Goal: Information Seeking & Learning: Learn about a topic

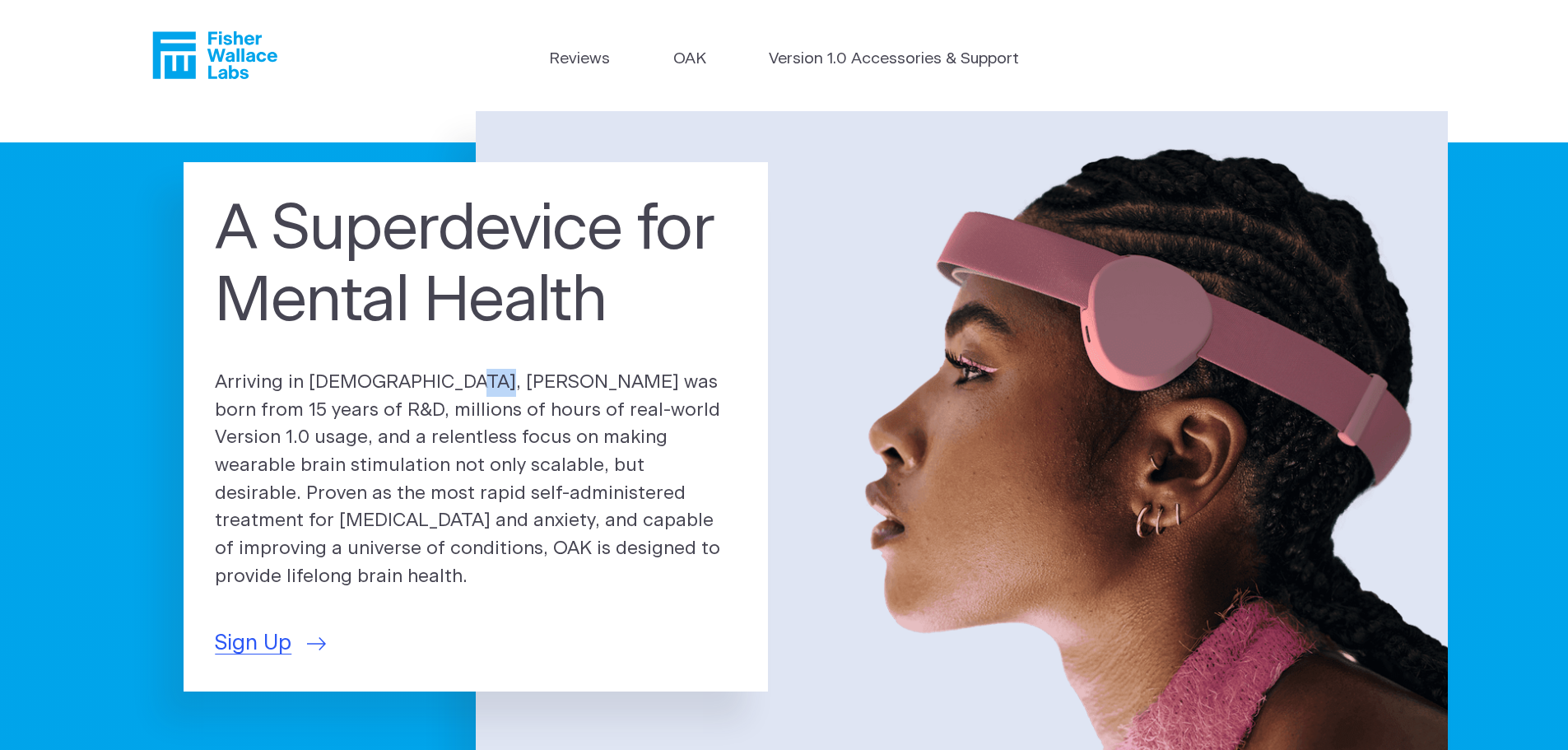
click at [391, 392] on p "Arriving in [DEMOGRAPHIC_DATA], [PERSON_NAME] was born from 15 years of R&D, mi…" at bounding box center [475, 479] width 522 height 222
copy p "OAK"
click at [546, 325] on h1 "A Superdevice for Mental Health" at bounding box center [475, 266] width 522 height 145
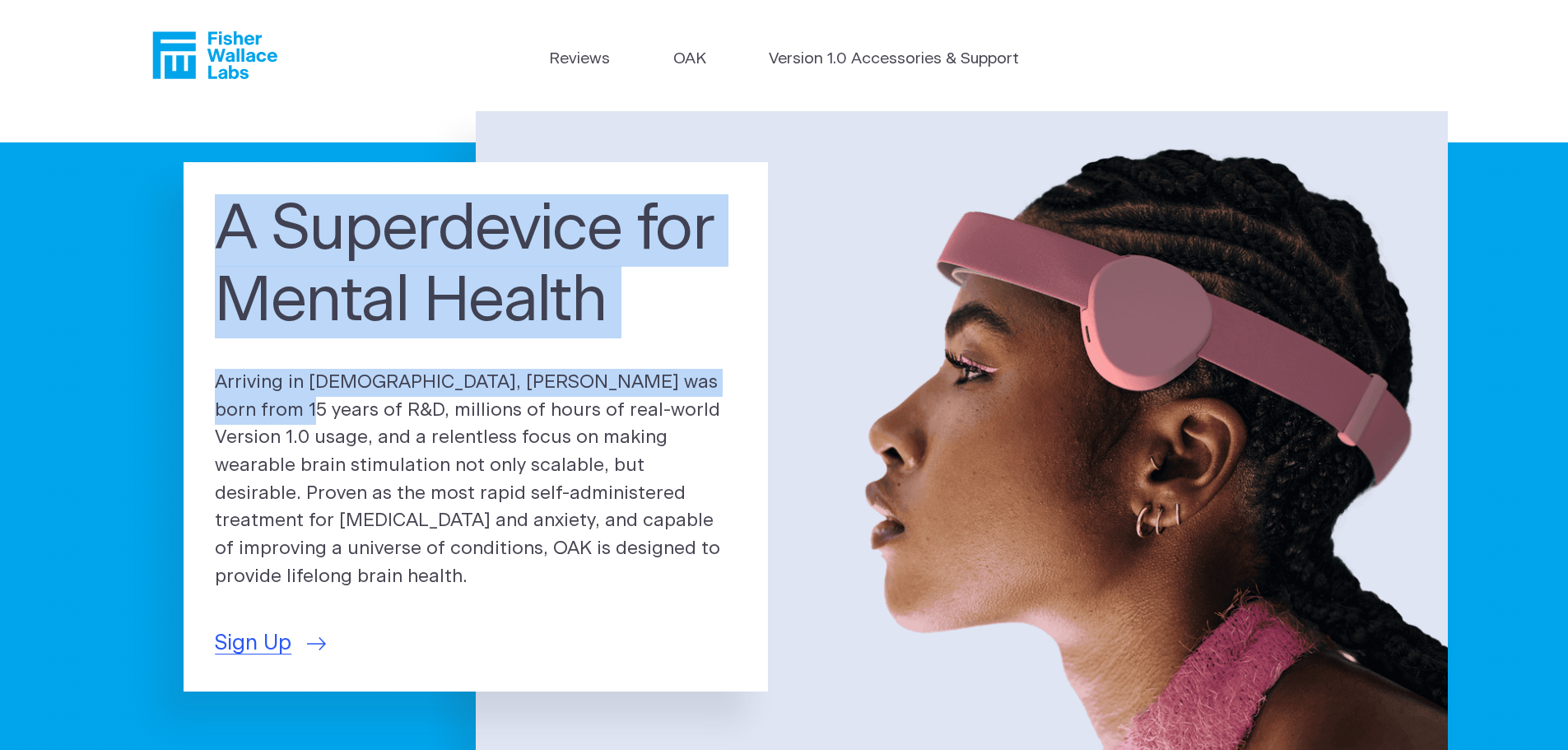
drag, startPoint x: 226, startPoint y: 227, endPoint x: 688, endPoint y: 355, distance: 479.4
click at [688, 355] on div "A Superdevice for Mental Health Arriving in [DEMOGRAPHIC_DATA], [PERSON_NAME] w…" at bounding box center [475, 427] width 584 height 529
click at [687, 355] on div "A Superdevice for Mental Health Arriving in [DEMOGRAPHIC_DATA], [PERSON_NAME] w…" at bounding box center [475, 427] width 584 height 529
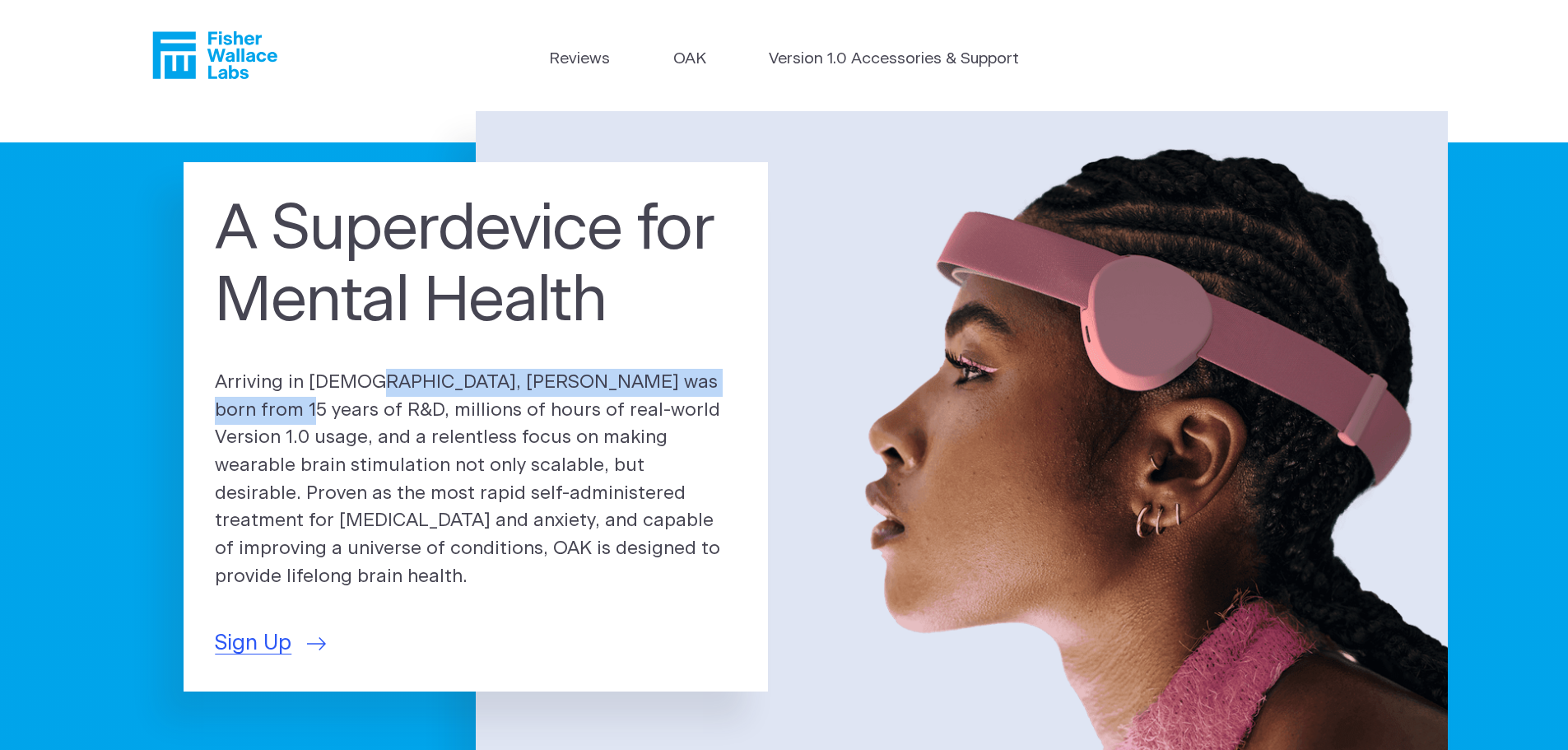
drag, startPoint x: 688, startPoint y: 407, endPoint x: 269, endPoint y: 360, distance: 421.6
click at [280, 354] on div "A Superdevice for Mental Health Arriving in [DEMOGRAPHIC_DATA], [PERSON_NAME] w…" at bounding box center [475, 427] width 584 height 529
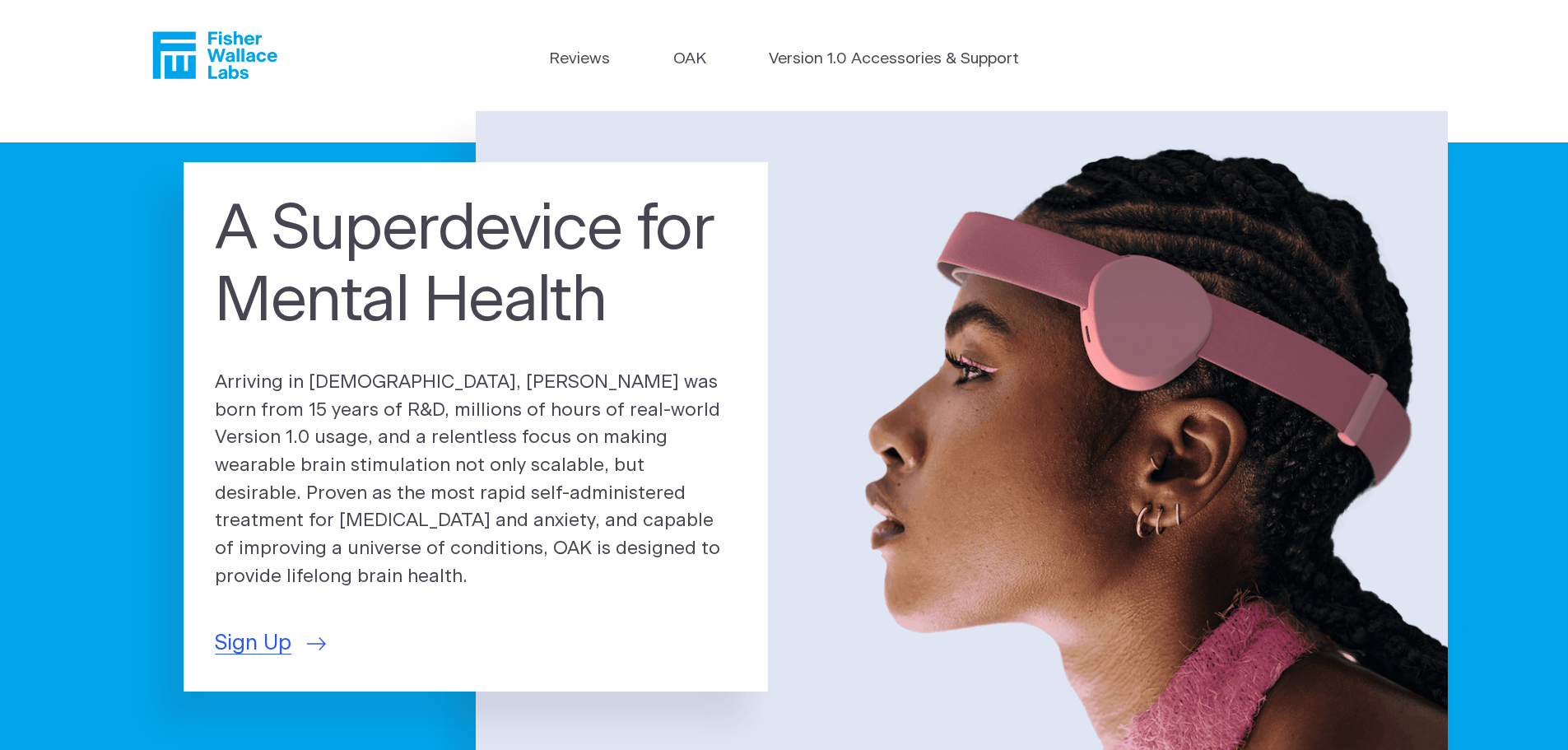
click at [269, 361] on div "A Superdevice for Mental Health Arriving in [DEMOGRAPHIC_DATA], [PERSON_NAME] w…" at bounding box center [475, 427] width 584 height 529
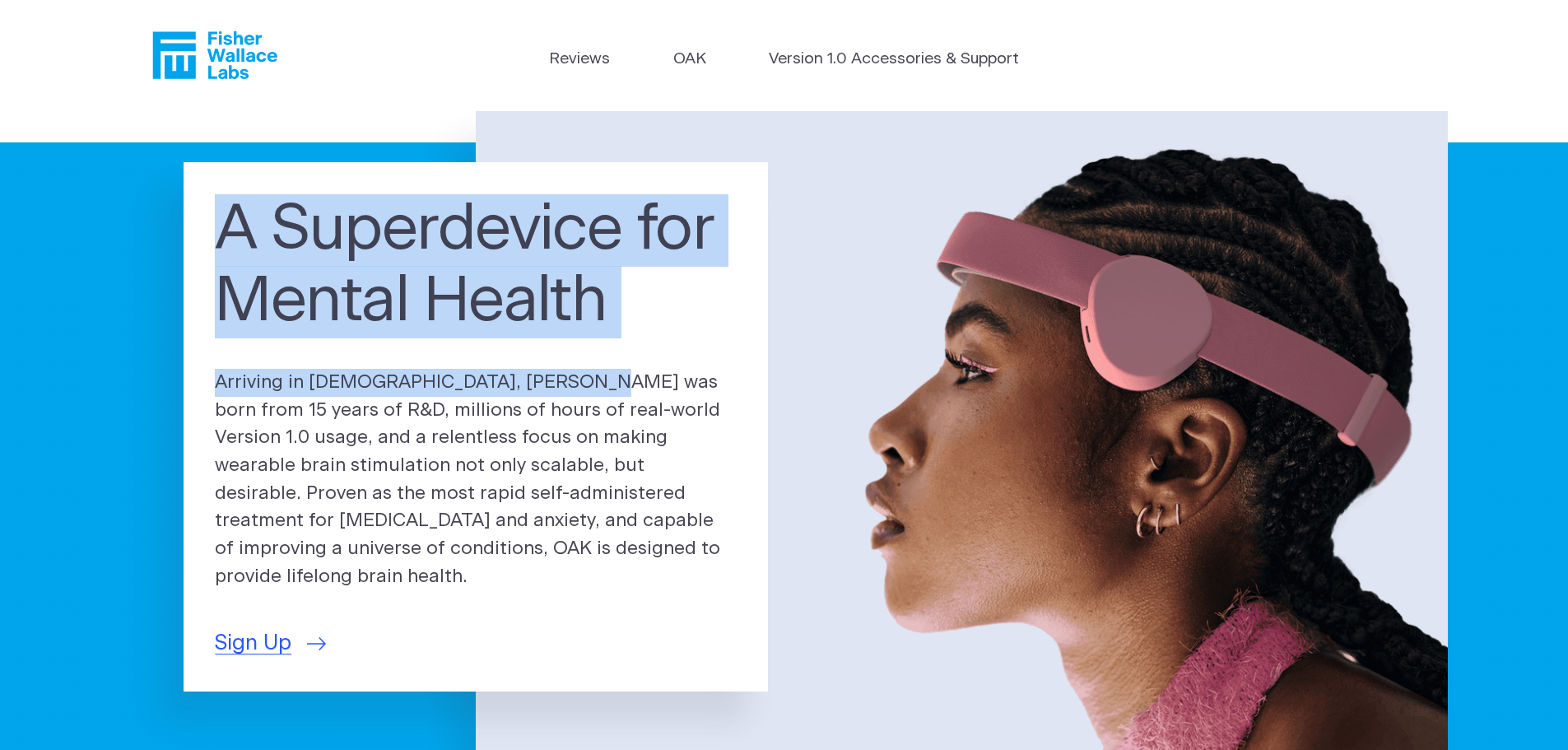
drag, startPoint x: 227, startPoint y: 253, endPoint x: 769, endPoint y: 484, distance: 589.2
click at [646, 468] on div "A Superdevice for Mental Health Arriving in [DEMOGRAPHIC_DATA], [PERSON_NAME] w…" at bounding box center [475, 427] width 584 height 529
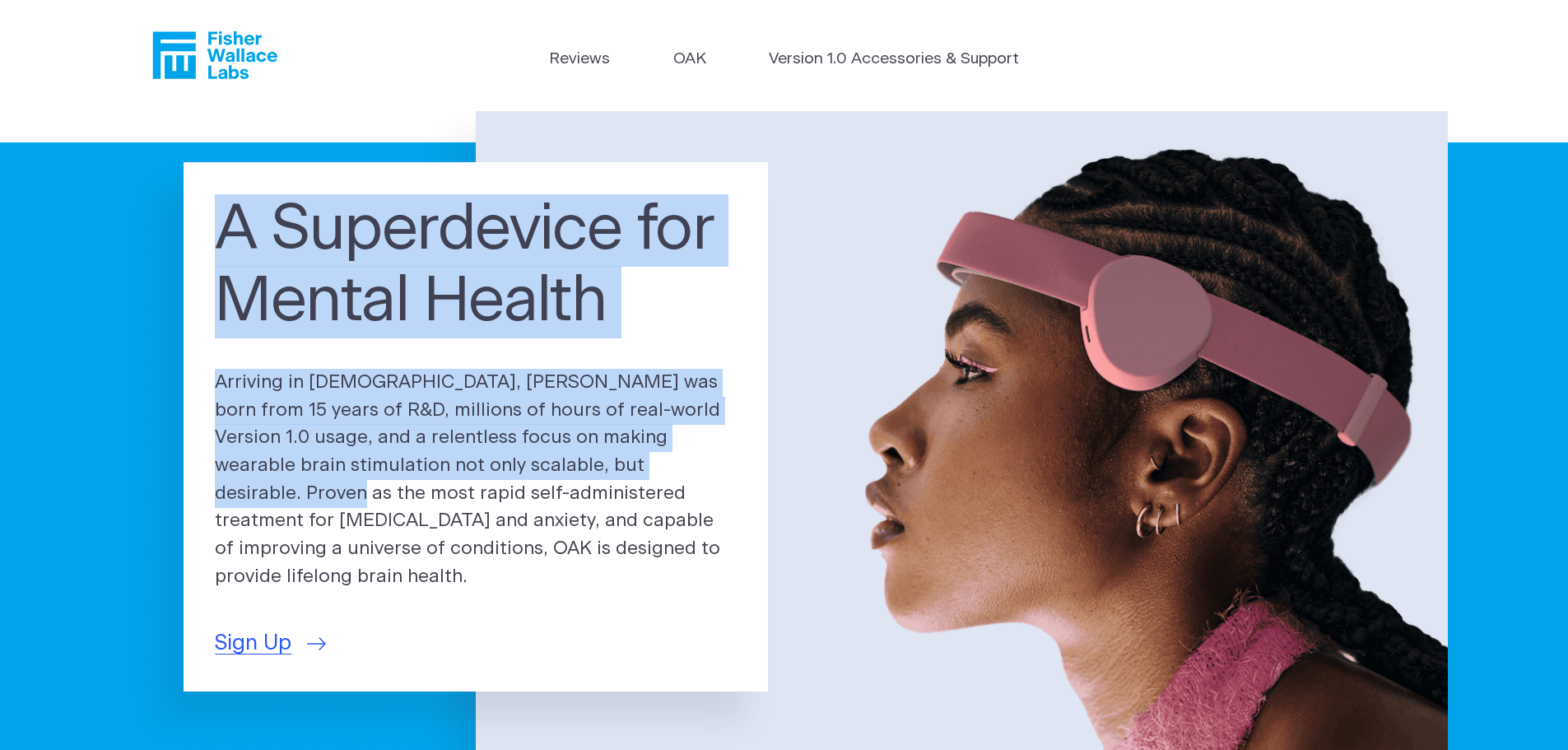
click at [619, 302] on h1 "A Superdevice for Mental Health" at bounding box center [475, 266] width 522 height 145
